Goal: Information Seeking & Learning: Find specific fact

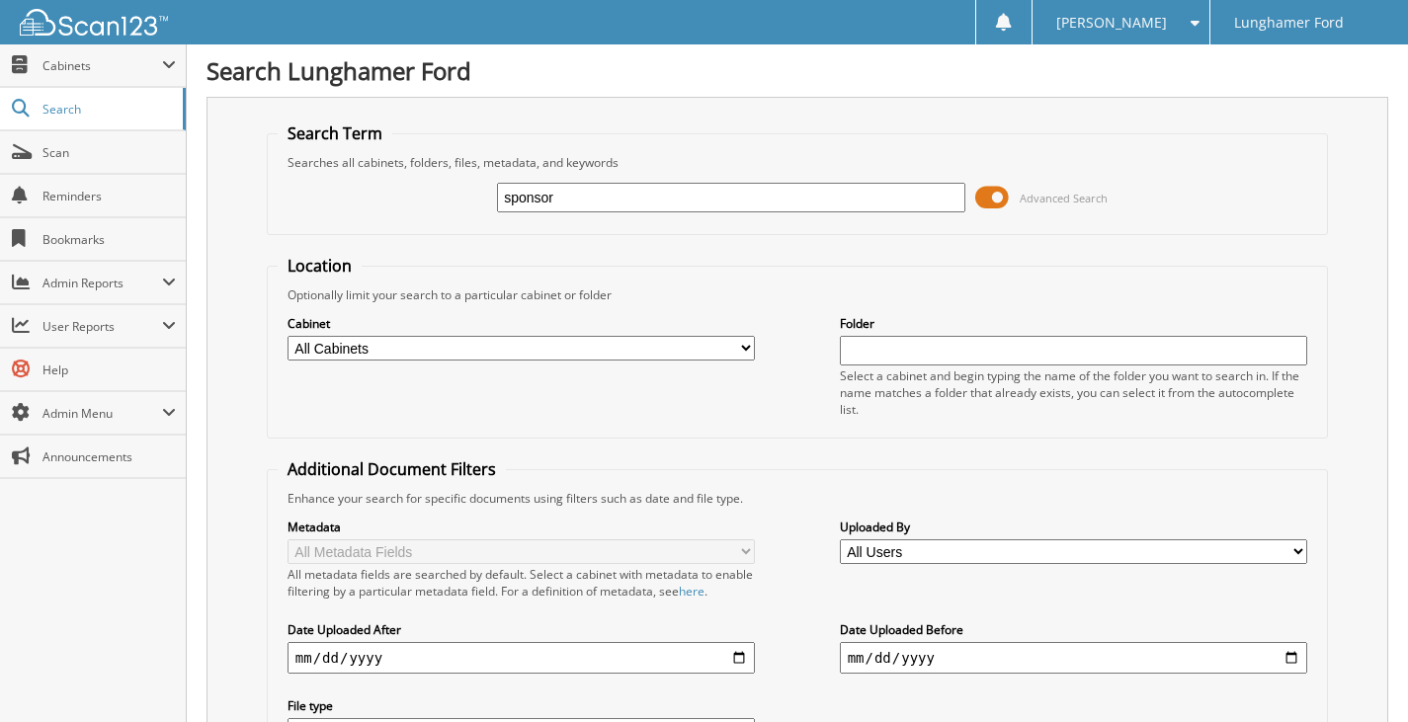
type input "sponsor"
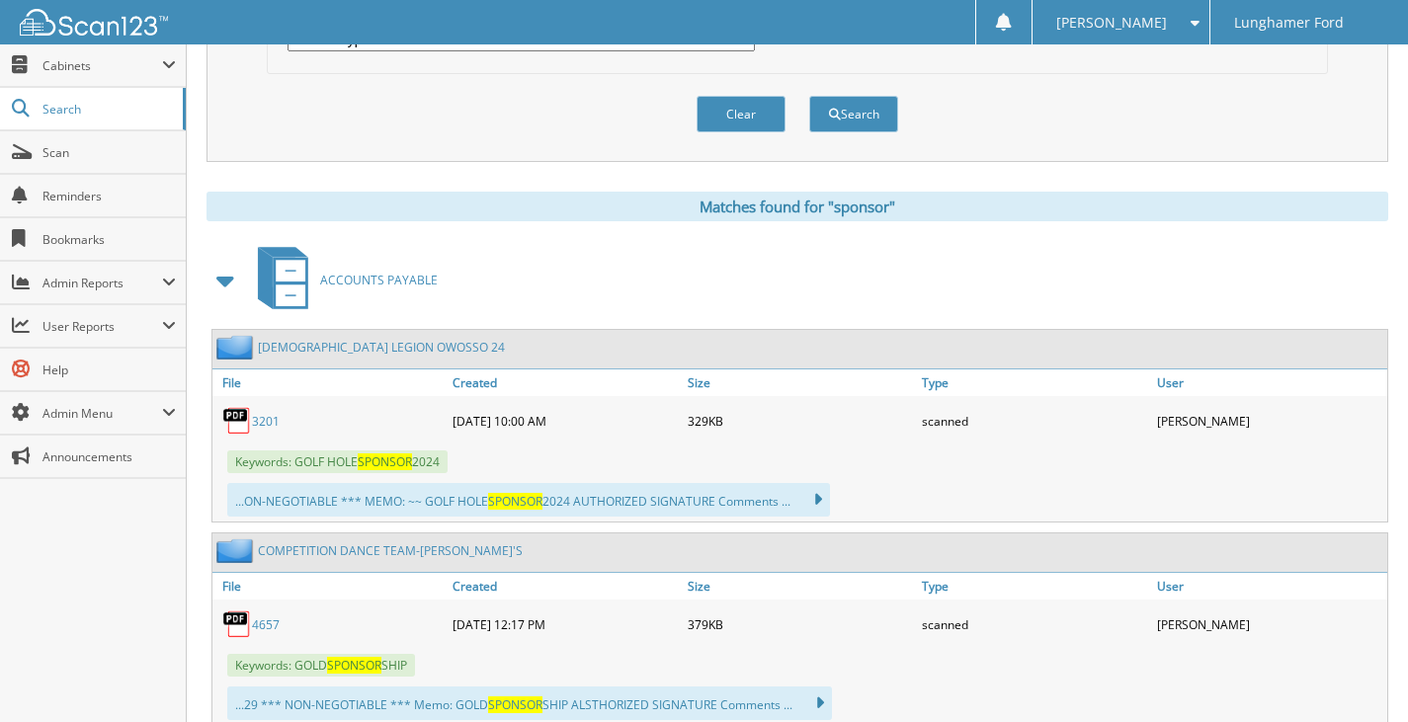
scroll to position [889, 0]
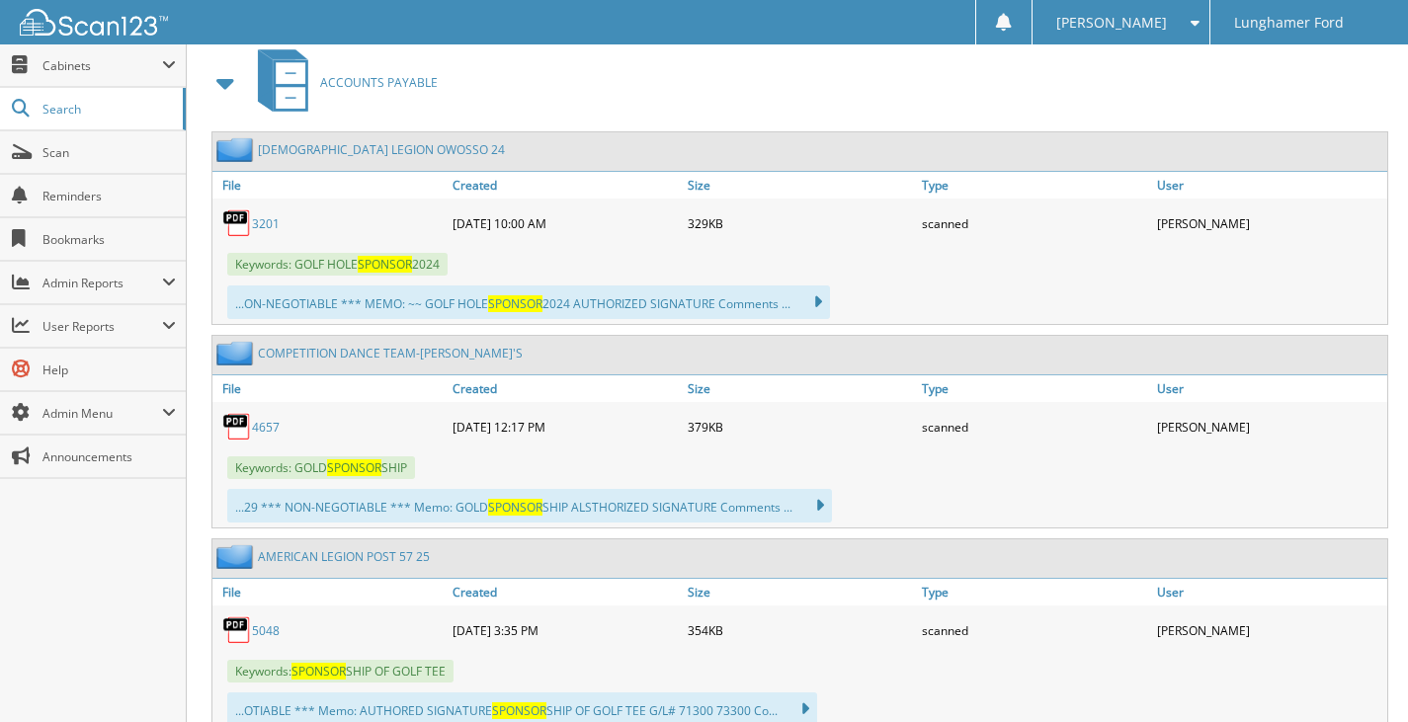
click at [293, 560] on link "AMERICAN LEGION POST 57 25" at bounding box center [344, 556] width 172 height 17
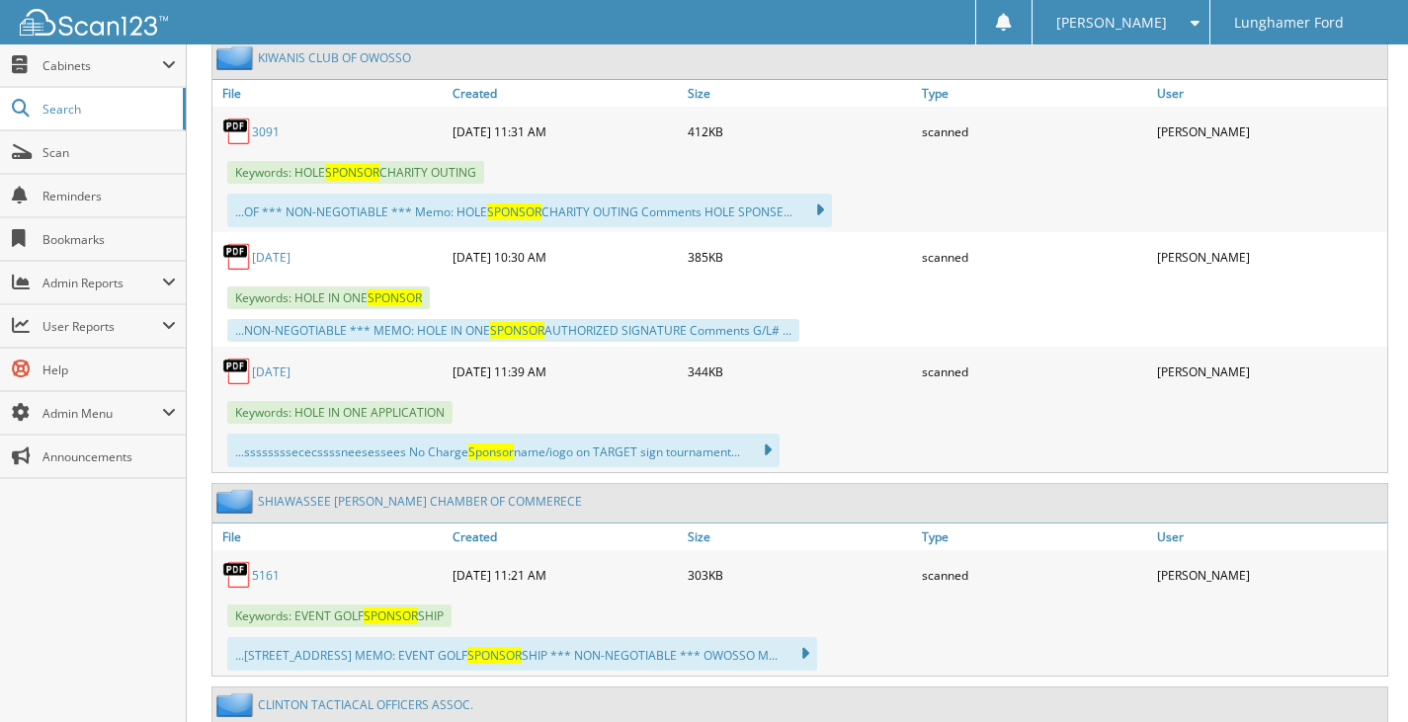
scroll to position [1877, 0]
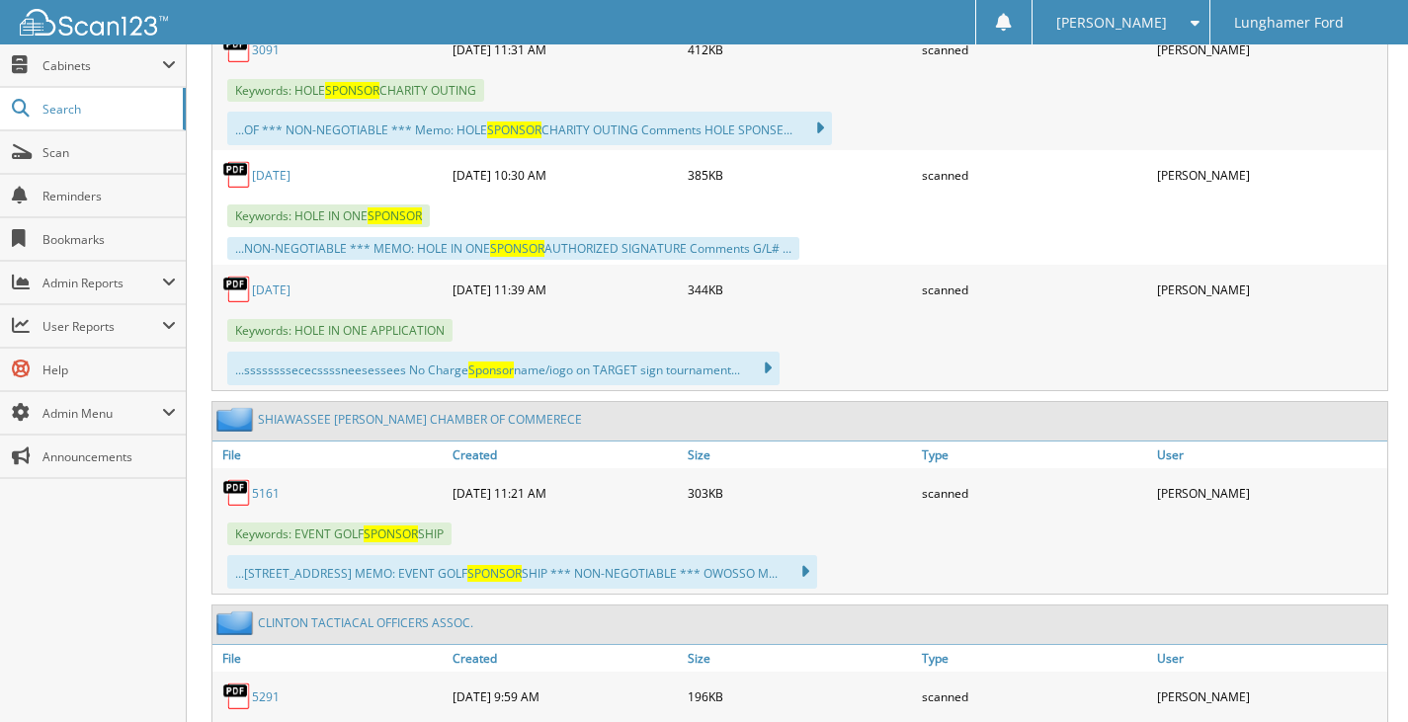
click at [260, 493] on link "5161" at bounding box center [266, 493] width 28 height 17
